Goal: Check status: Check status

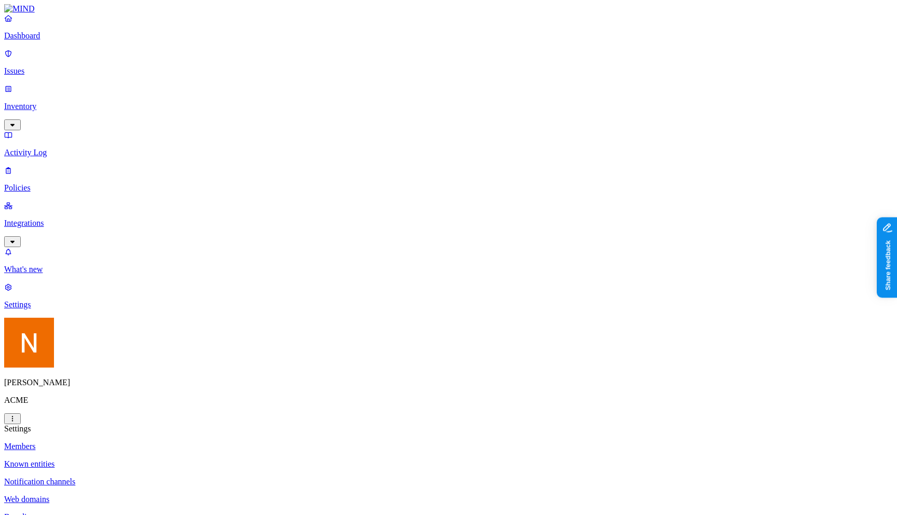
click at [72, 201] on link "Integrations" at bounding box center [448, 223] width 889 height 45
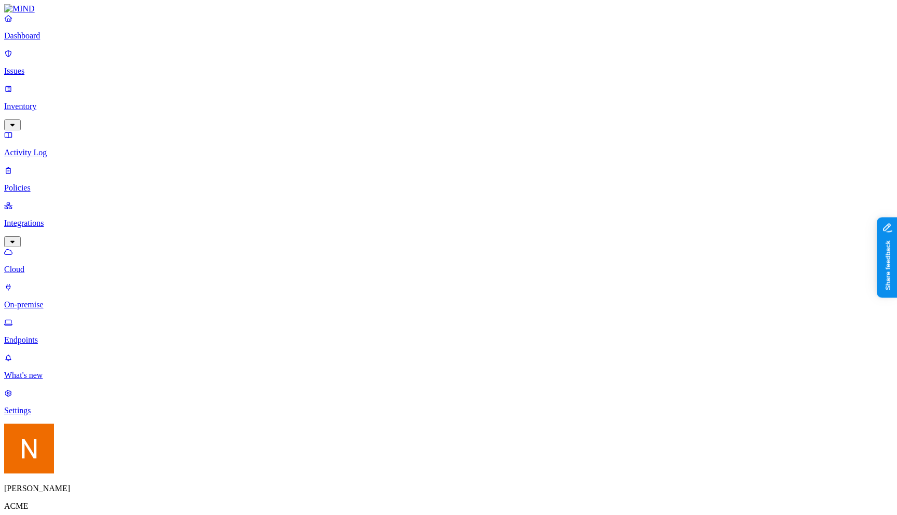
click at [88, 336] on p "Endpoints" at bounding box center [448, 340] width 889 height 9
click at [230, 60] on div "Deploying..." at bounding box center [230, 66] width 0 height 28
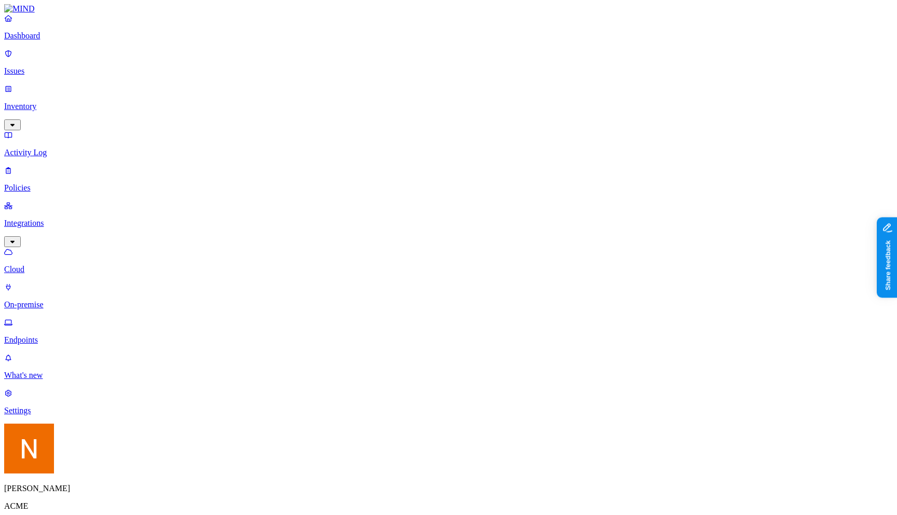
click at [263, 128] on span "Deployment failed" at bounding box center [250, 137] width 41 height 18
click at [230, 52] on div "Deploying..." at bounding box center [230, 67] width 0 height 30
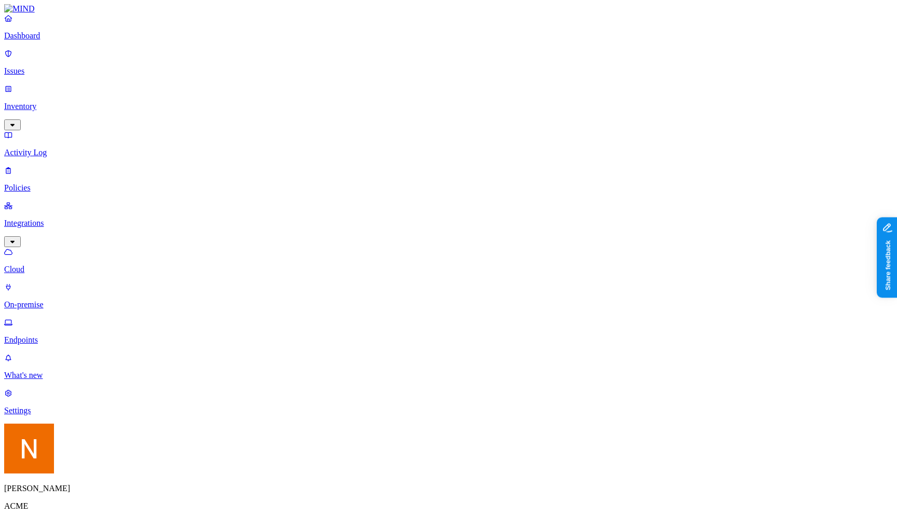
drag, startPoint x: 648, startPoint y: 76, endPoint x: 651, endPoint y: 88, distance: 12.5
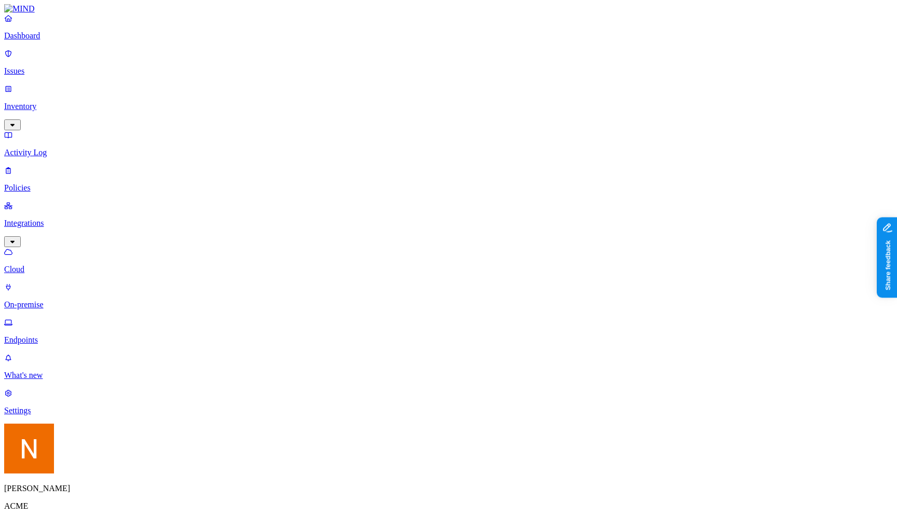
drag, startPoint x: 651, startPoint y: 88, endPoint x: 650, endPoint y: 78, distance: 10.4
